Goal: Information Seeking & Learning: Learn about a topic

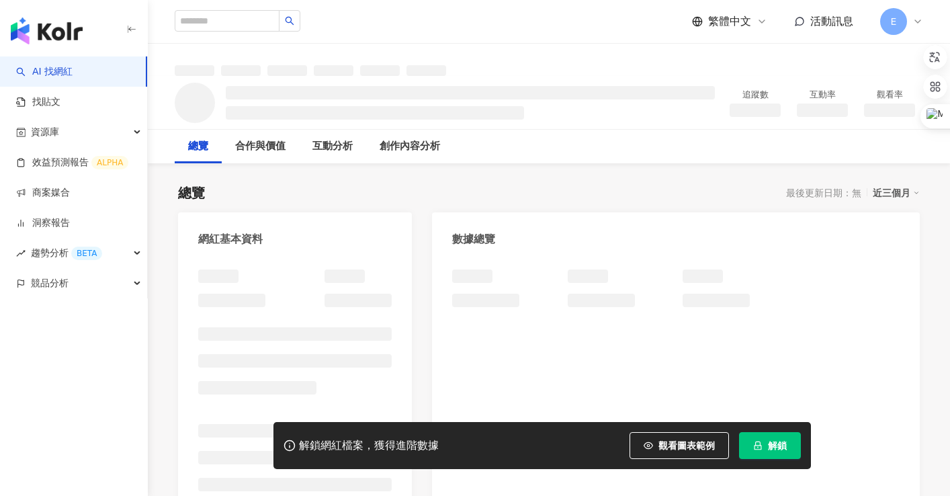
click at [773, 442] on span "解鎖" at bounding box center [777, 445] width 19 height 11
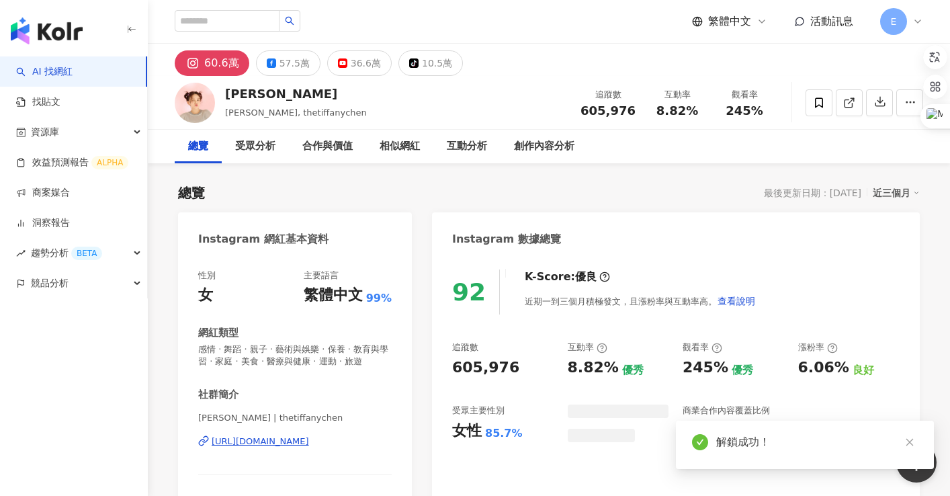
click at [911, 442] on icon "close" at bounding box center [909, 442] width 9 height 9
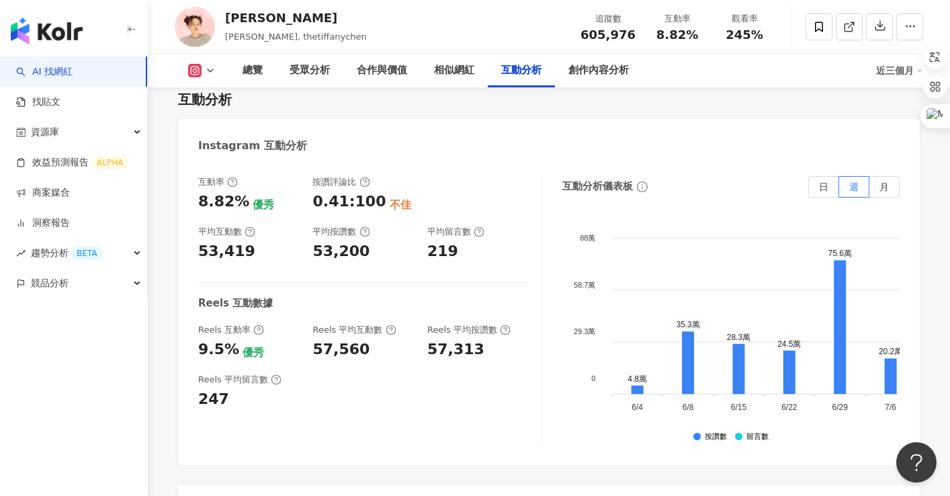
scroll to position [2689, 0]
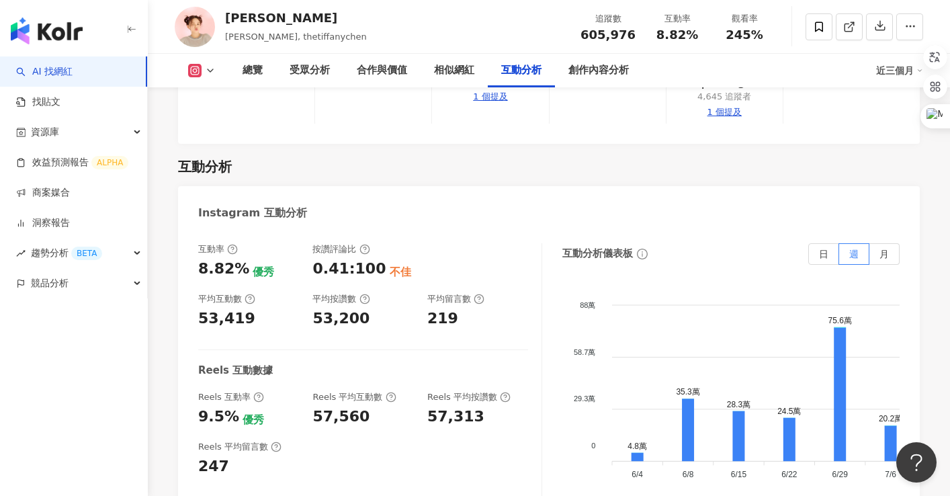
click at [325, 157] on div "互動分析" at bounding box center [549, 166] width 742 height 19
